Goal: Task Accomplishment & Management: Use online tool/utility

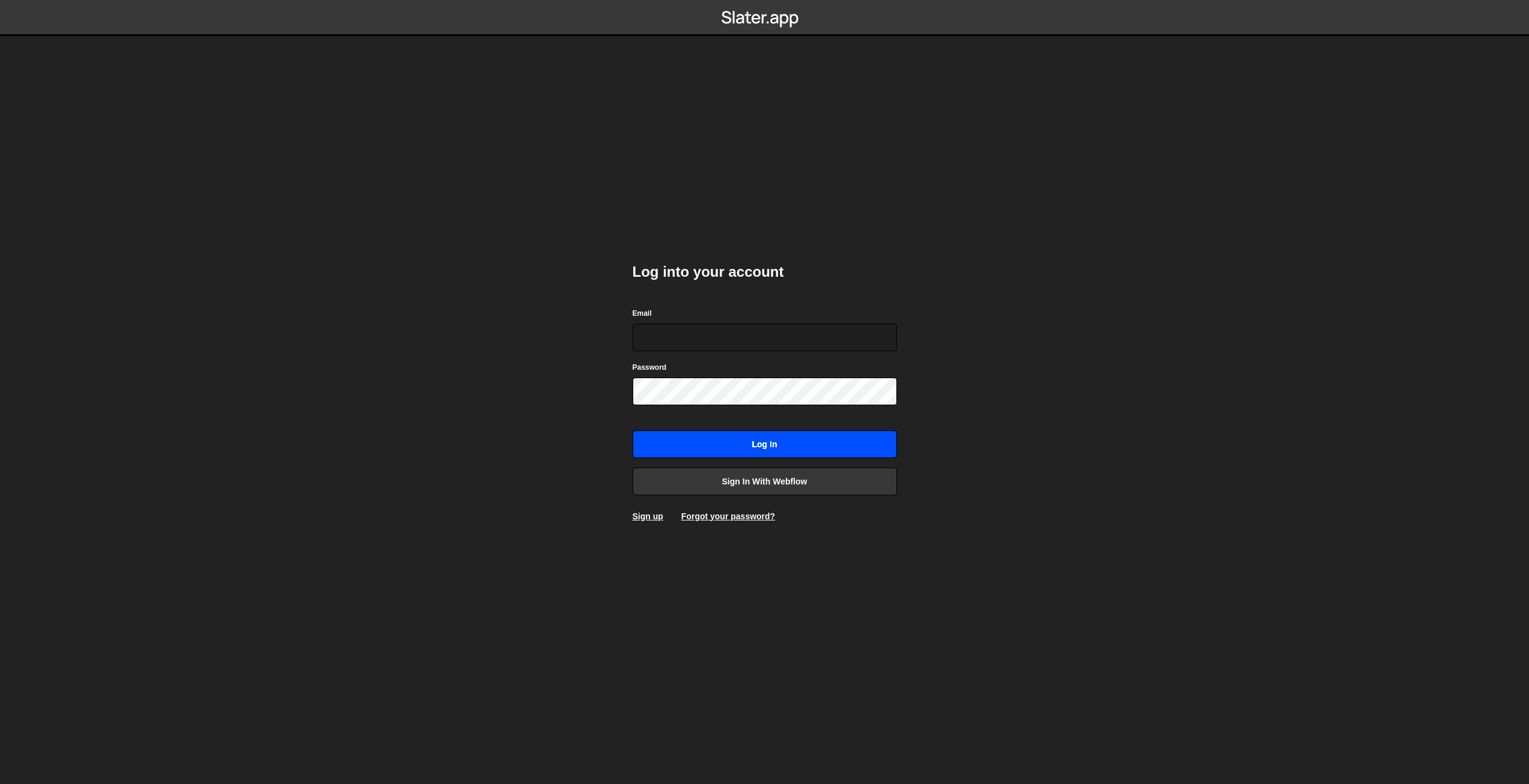
type input "[EMAIL_ADDRESS][DOMAIN_NAME]"
click at [778, 439] on input "Log in" at bounding box center [764, 444] width 264 height 28
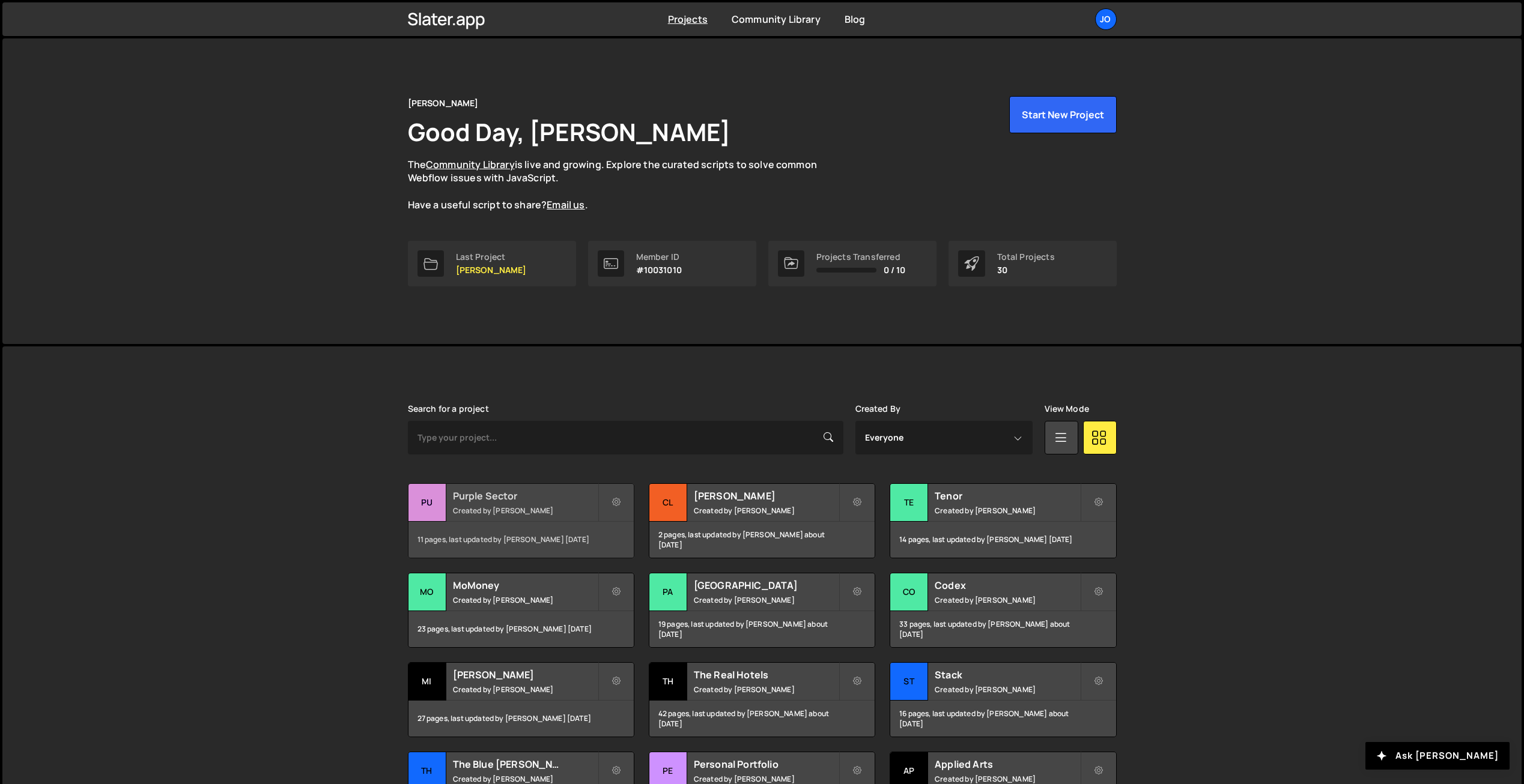
click at [480, 502] on div "Purple Sector Created by [PERSON_NAME]" at bounding box center [521, 502] width 225 height 37
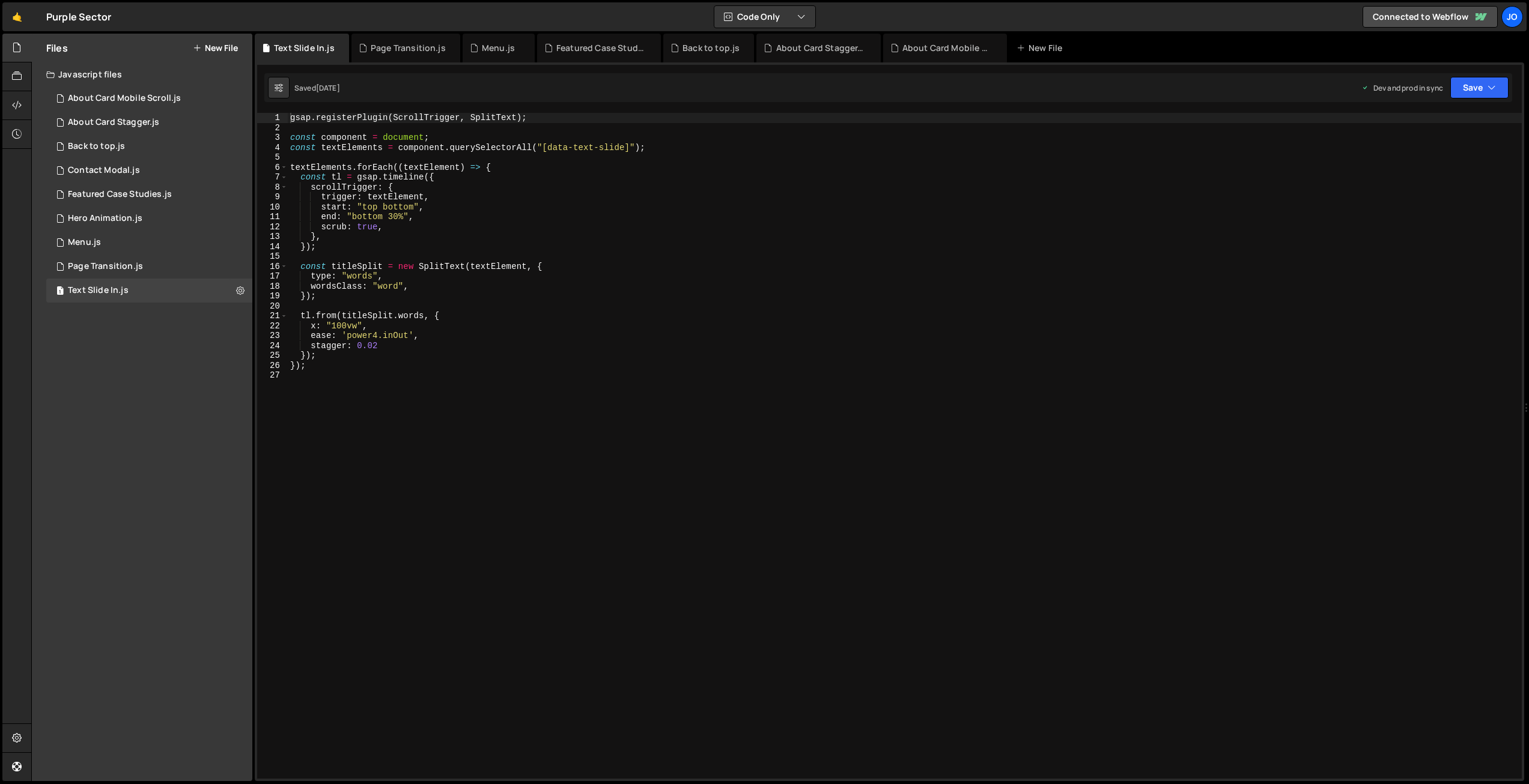
scroll to position [3289, 0]
click at [277, 86] on icon at bounding box center [279, 88] width 9 height 12
select select "editor"
select select "ace/theme/monokai"
type input "14"
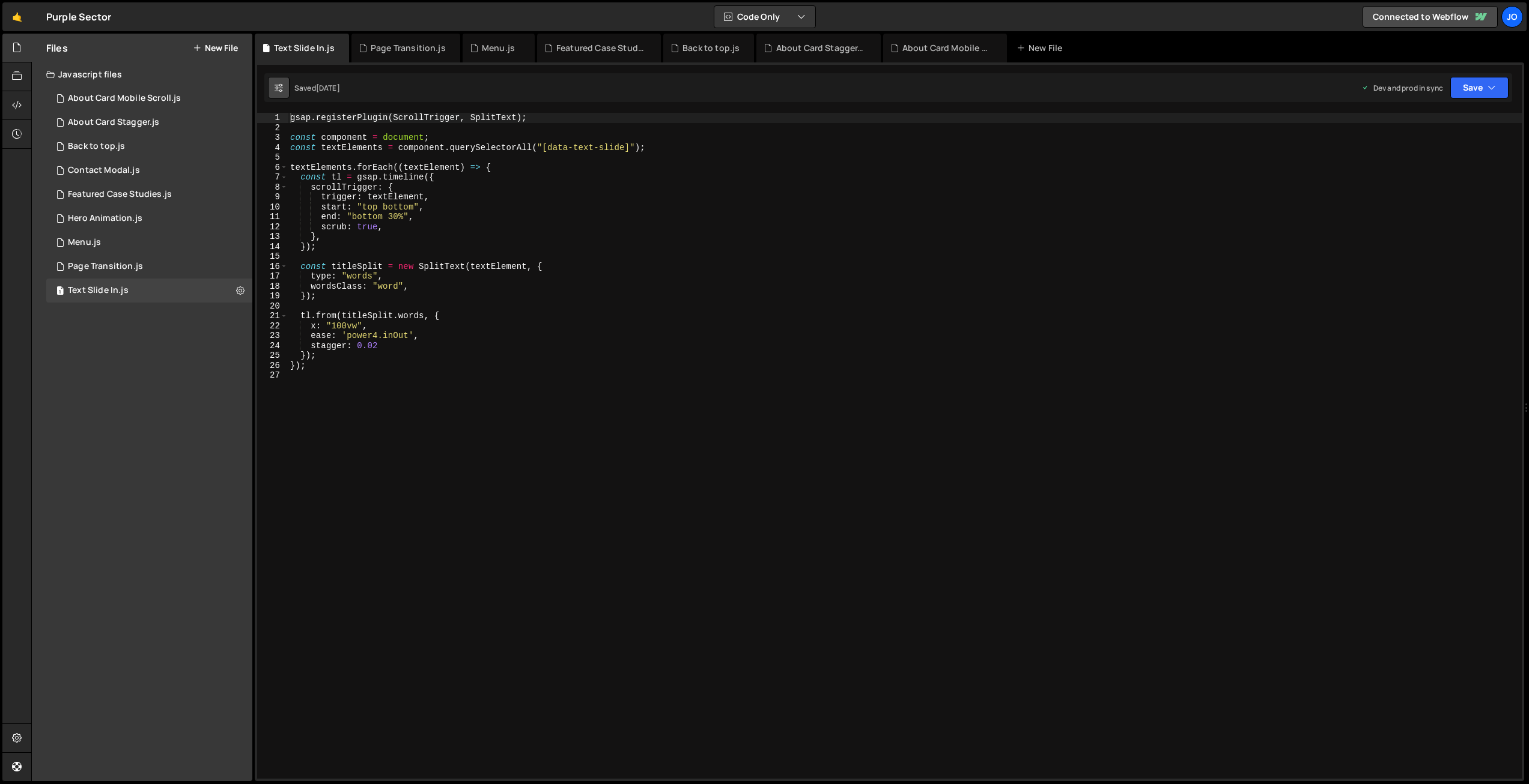
checkbox input "true"
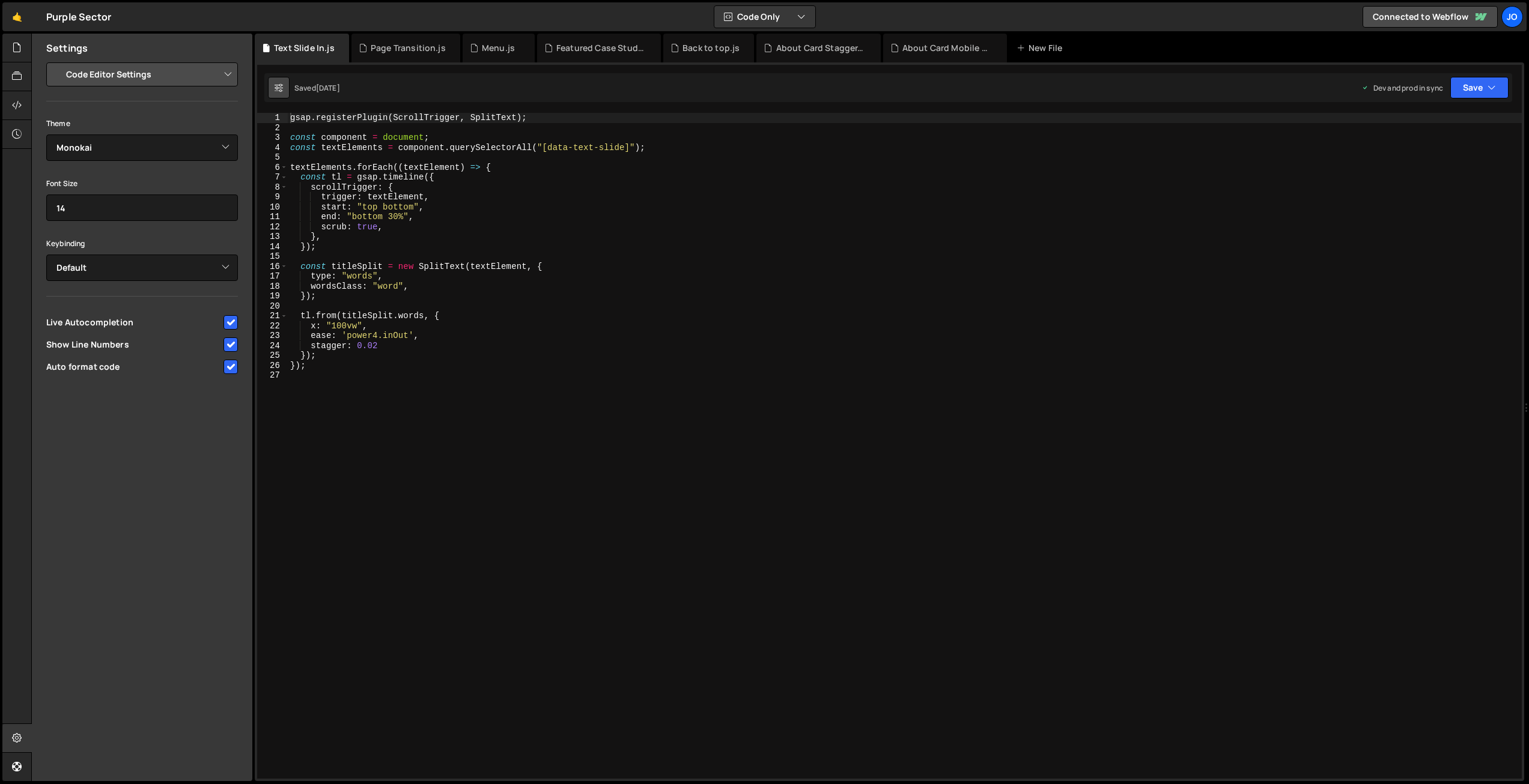
click at [277, 86] on icon at bounding box center [279, 88] width 9 height 12
click at [17, 97] on div at bounding box center [17, 105] width 29 height 29
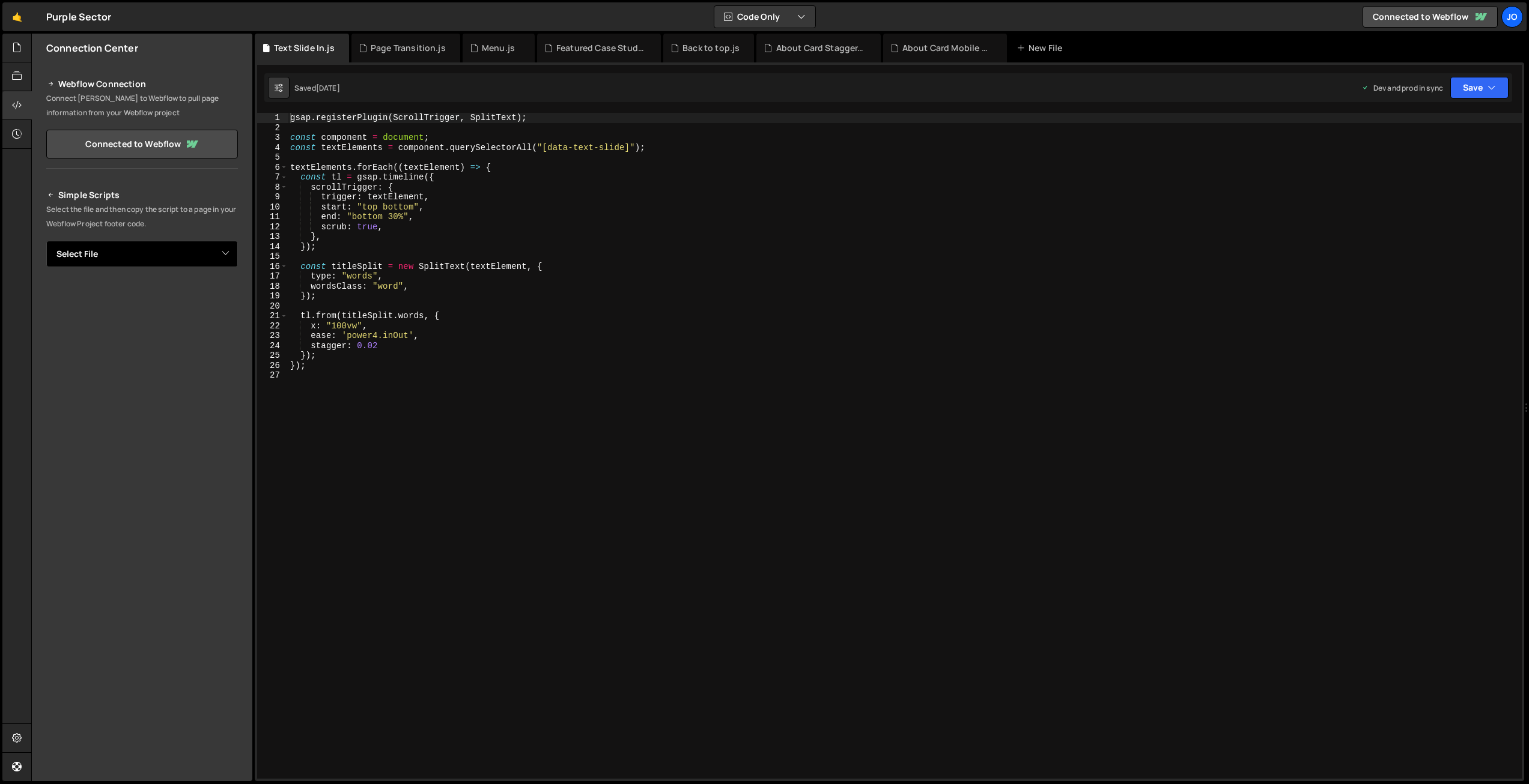
click at [136, 255] on select "Select File About Card Mobile Scroll.js About Card Stagger.js Back to top.js Co…" at bounding box center [142, 254] width 191 height 26
click at [19, 135] on icon at bounding box center [16, 134] width 10 height 13
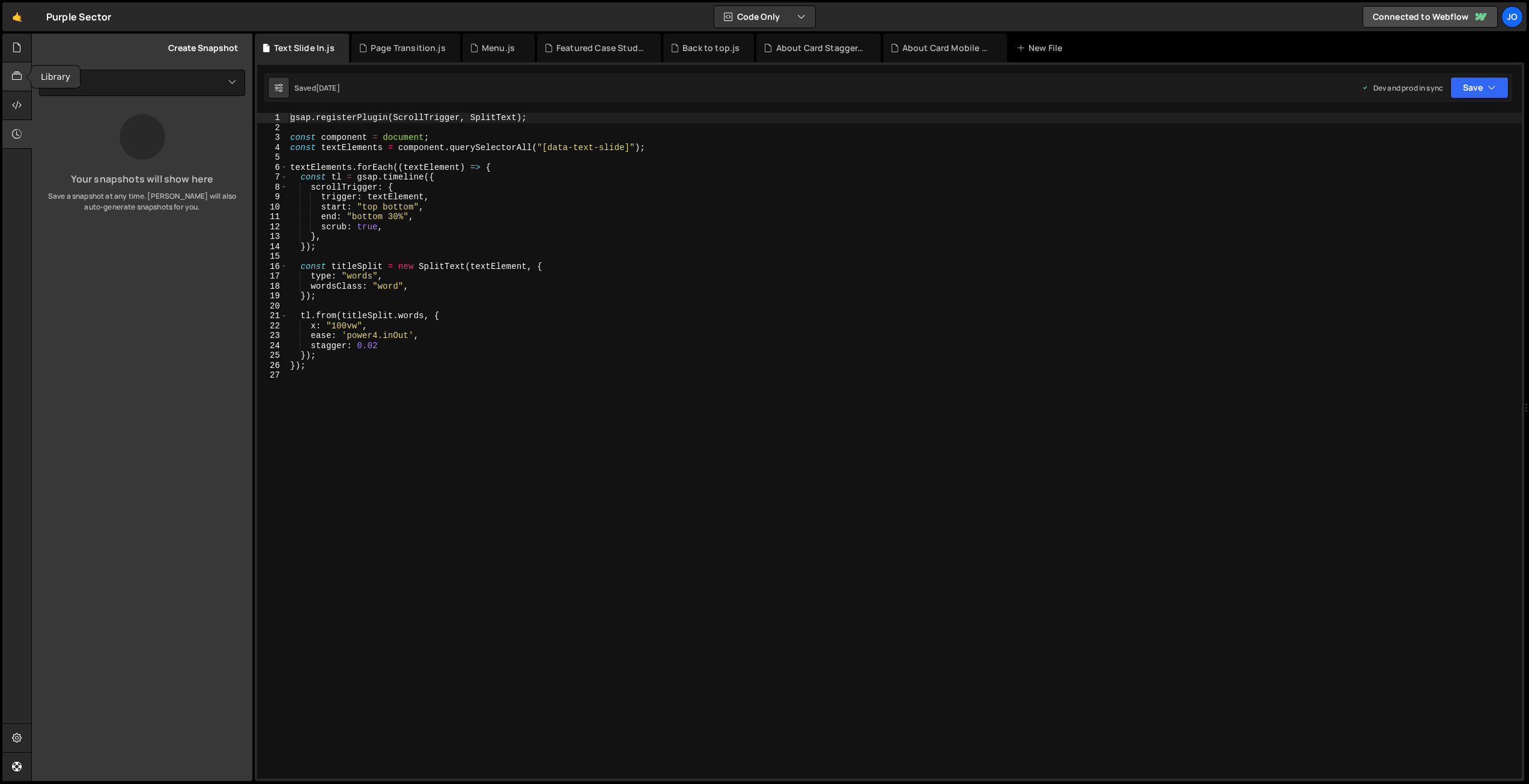
drag, startPoint x: 18, startPoint y: 75, endPoint x: 17, endPoint y: 68, distance: 7.1
click at [18, 75] on icon at bounding box center [16, 76] width 10 height 13
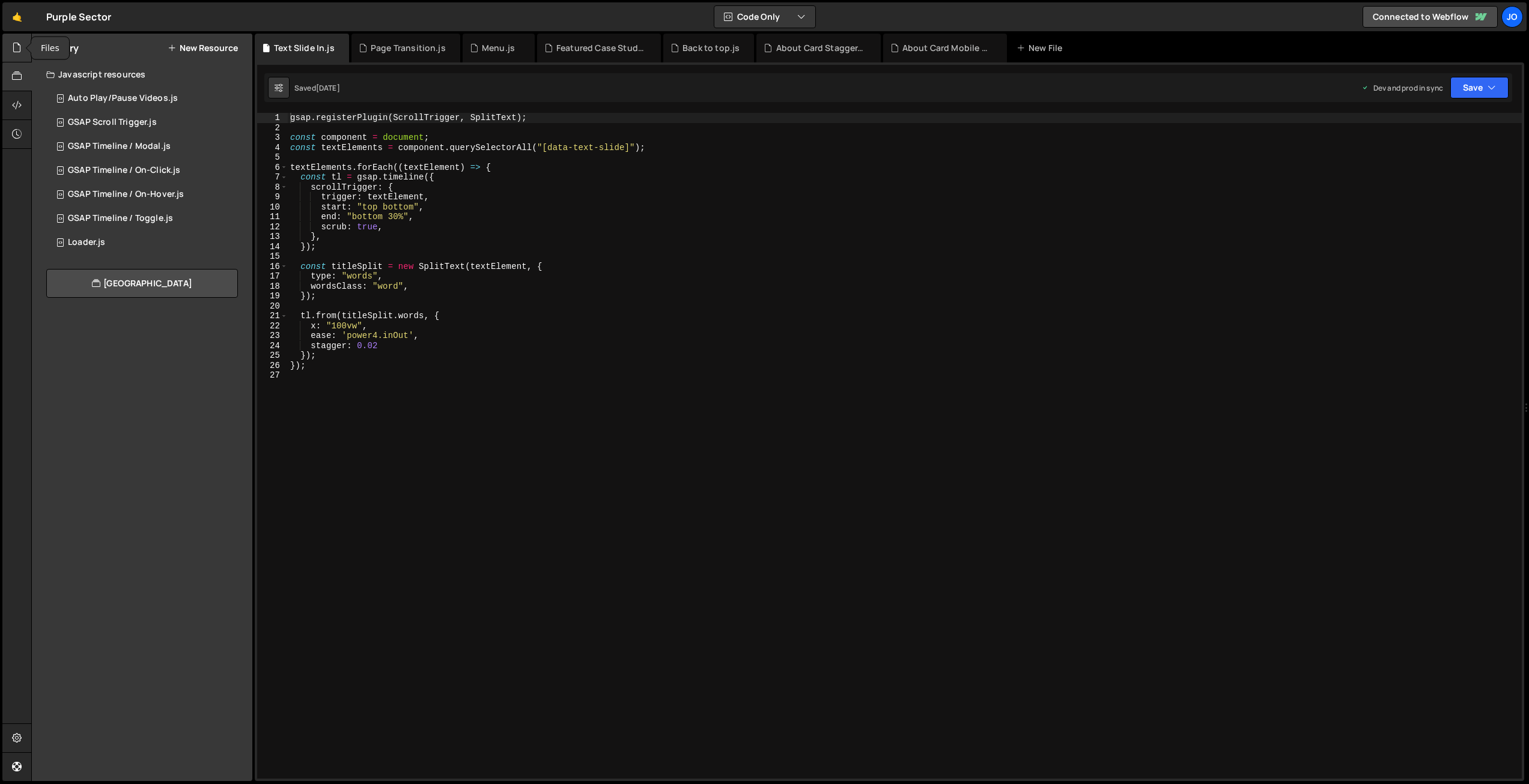
click at [14, 43] on icon at bounding box center [16, 47] width 10 height 13
click at [24, 741] on div at bounding box center [17, 739] width 29 height 29
select select "project"
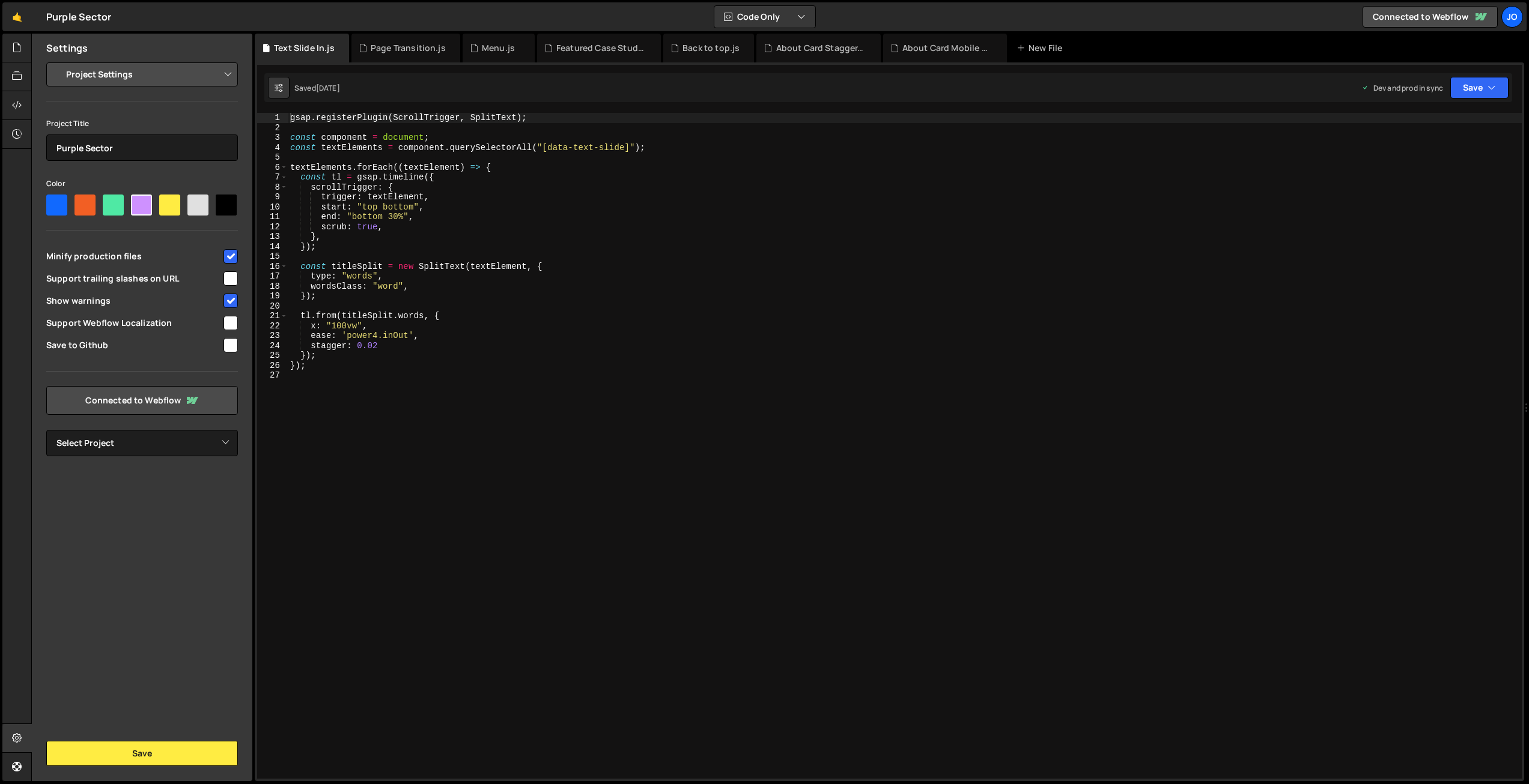
type textarea "scrub: true,"
click at [1203, 225] on div "gsap . registerPlugin ( ScrollTrigger , SplitText ) ; const component = documen…" at bounding box center [904, 455] width 1234 height 686
click at [885, 615] on div "gsap . registerPlugin ( ScrollTrigger , SplitText ) ; const component = documen…" at bounding box center [904, 455] width 1234 height 686
